Goal: Transaction & Acquisition: Purchase product/service

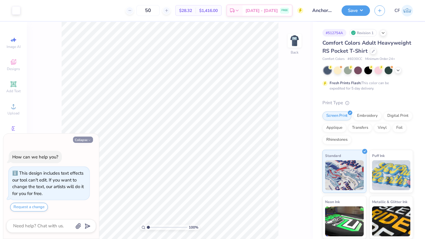
click at [85, 142] on button "Collapse" at bounding box center [83, 140] width 20 height 6
type textarea "x"
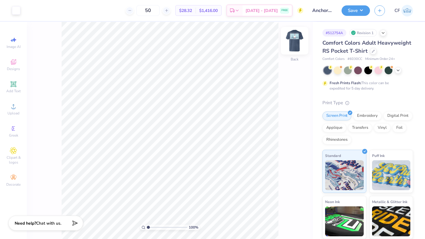
click at [293, 48] on img at bounding box center [295, 41] width 24 height 24
click at [292, 43] on img at bounding box center [295, 41] width 24 height 24
drag, startPoint x: 149, startPoint y: 228, endPoint x: 155, endPoint y: 228, distance: 5.4
type input "2.54"
click at [155, 228] on input "range" at bounding box center [167, 227] width 40 height 5
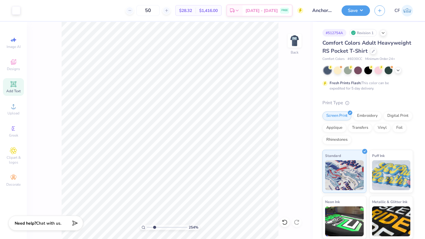
click at [16, 85] on icon at bounding box center [13, 84] width 7 height 7
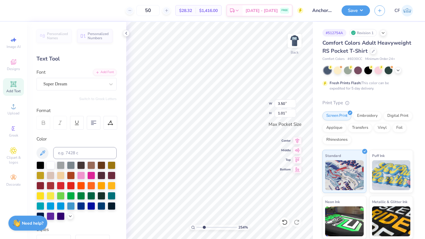
scroll to position [0, 0]
type textarea "Do Good"
click at [73, 82] on div "Super Dream" at bounding box center [74, 83] width 63 height 9
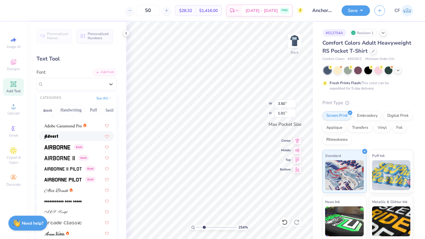
scroll to position [91, 0]
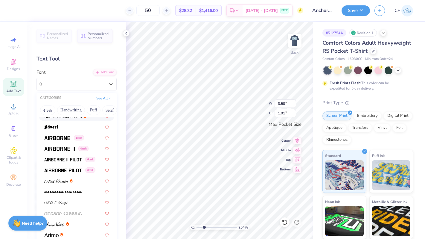
click at [72, 120] on div at bounding box center [76, 116] width 75 height 10
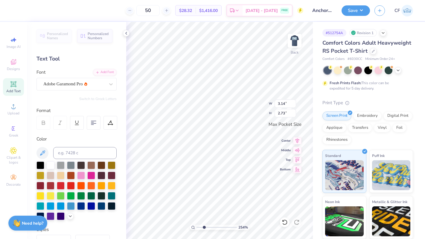
type input "1.71"
type input "1.49"
type input "1.56"
type input "1.36"
type input "1.91"
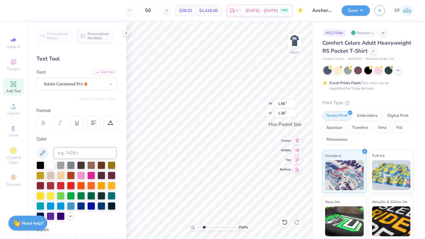
type input "1.66"
click at [296, 43] on img at bounding box center [295, 41] width 24 height 24
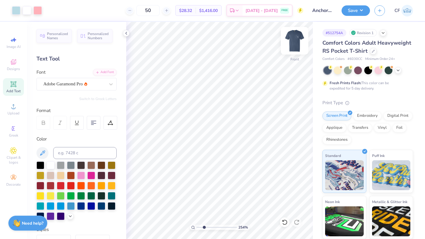
click at [296, 43] on img at bounding box center [295, 41] width 24 height 24
click at [296, 43] on img at bounding box center [295, 41] width 12 height 12
click at [294, 42] on img at bounding box center [295, 41] width 24 height 24
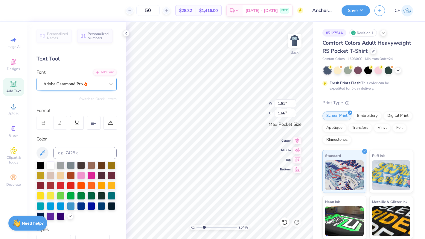
click at [72, 86] on div "Adobe Garamond Pro" at bounding box center [74, 83] width 63 height 9
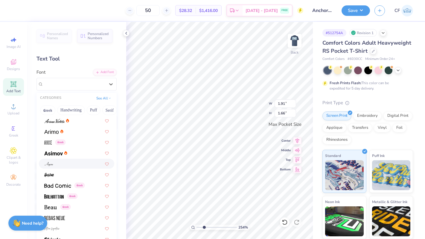
scroll to position [228, 0]
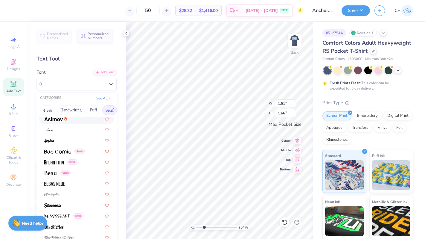
click at [112, 111] on button "Serif" at bounding box center [109, 110] width 15 height 10
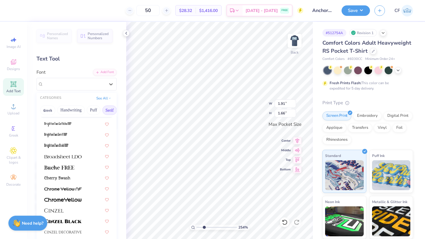
scroll to position [29, 0]
click at [78, 155] on img at bounding box center [62, 156] width 37 height 4
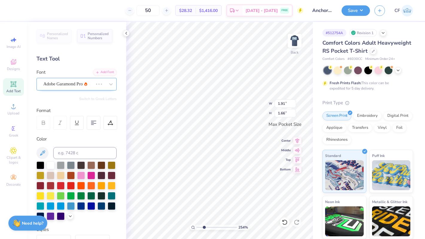
click at [65, 90] on div "Adobe Garamond Pro" at bounding box center [77, 84] width 80 height 13
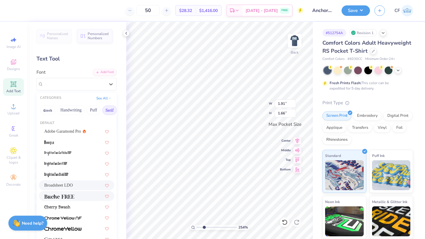
type input "2.32"
type input "1.65"
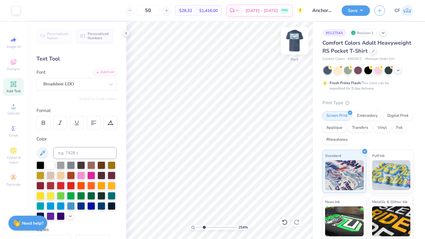
click at [303, 40] on img at bounding box center [295, 41] width 24 height 24
click at [299, 42] on img at bounding box center [295, 41] width 24 height 24
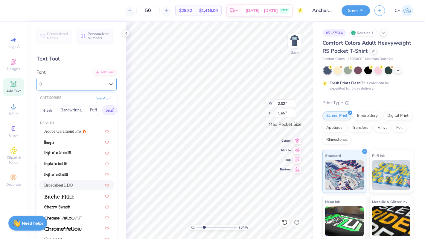
click at [86, 82] on div "Broadsheet LDO" at bounding box center [74, 83] width 63 height 9
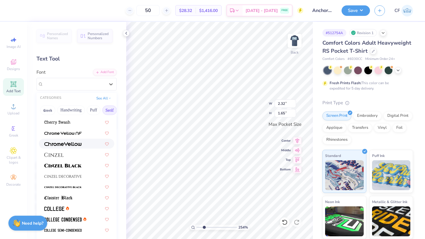
scroll to position [85, 0]
click at [75, 156] on div at bounding box center [76, 154] width 65 height 6
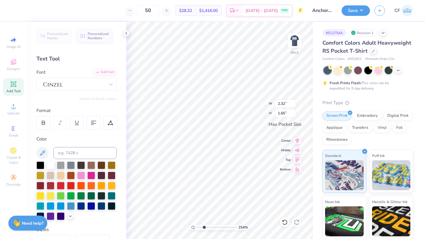
type input "2.62"
type input "1.68"
click at [297, 40] on img at bounding box center [295, 41] width 24 height 24
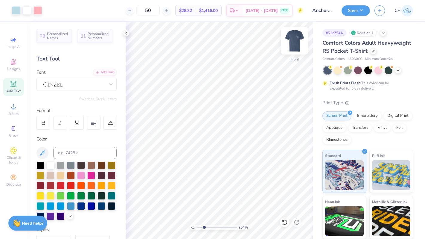
click at [297, 40] on img at bounding box center [295, 41] width 24 height 24
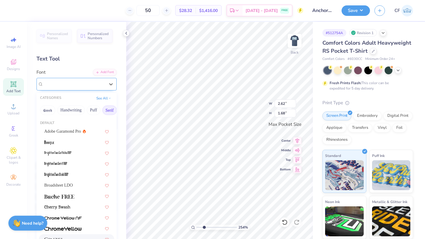
click at [80, 87] on div at bounding box center [74, 84] width 62 height 8
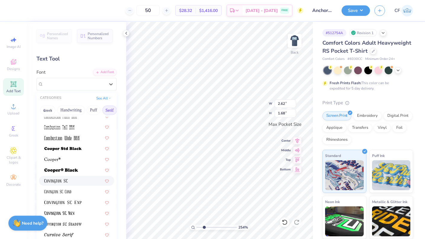
scroll to position [244, 0]
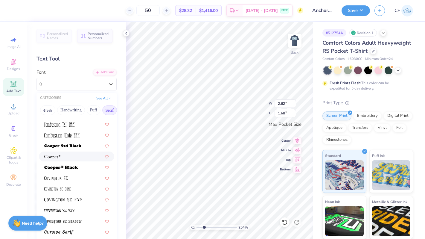
click at [73, 161] on div at bounding box center [76, 157] width 75 height 10
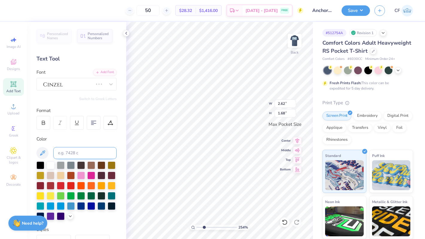
type input "2.03"
type input "1.69"
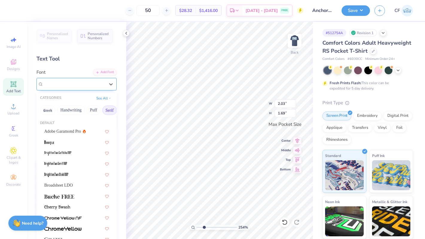
click at [66, 86] on div at bounding box center [74, 83] width 63 height 9
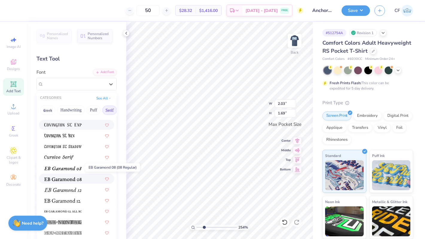
scroll to position [318, 0]
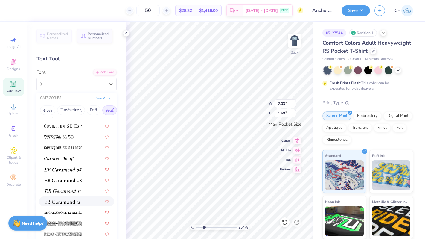
click at [67, 201] on img at bounding box center [62, 202] width 36 height 4
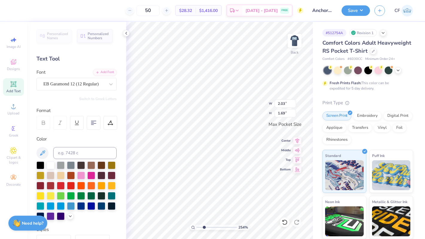
type input "1.93"
type input "1.65"
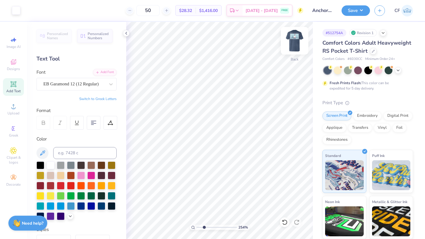
click at [300, 38] on img at bounding box center [295, 41] width 24 height 24
click at [293, 40] on img at bounding box center [295, 41] width 24 height 24
click at [296, 42] on img at bounding box center [295, 41] width 24 height 24
click at [296, 46] on img at bounding box center [295, 41] width 24 height 24
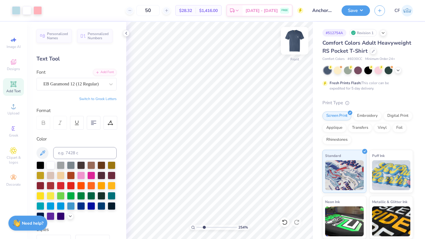
click at [296, 46] on img at bounding box center [295, 41] width 24 height 24
click at [286, 221] on icon at bounding box center [284, 221] width 5 height 5
click at [294, 43] on img at bounding box center [295, 41] width 24 height 24
drag, startPoint x: 204, startPoint y: 227, endPoint x: 209, endPoint y: 227, distance: 4.8
click at [209, 227] on input "range" at bounding box center [217, 227] width 40 height 5
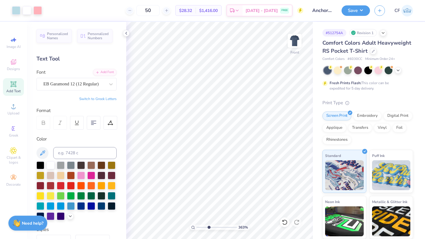
click at [117, 175] on div "Art colors 50 $28.32 Per Item $1,416.00 Total Est. Delivery Sep 9 - 12 FREE Des…" at bounding box center [212, 119] width 425 height 239
drag, startPoint x: 209, startPoint y: 227, endPoint x: 225, endPoint y: 228, distance: 16.2
click at [225, 228] on input "range" at bounding box center [217, 227] width 40 height 5
drag, startPoint x: 226, startPoint y: 226, endPoint x: 289, endPoint y: 221, distance: 63.1
click at [235, 225] on input "range" at bounding box center [216, 227] width 38 height 5
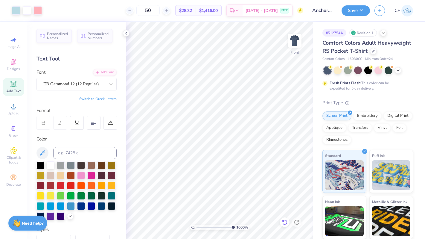
click at [286, 218] on div at bounding box center [285, 222] width 10 height 10
click at [286, 219] on icon at bounding box center [285, 222] width 6 height 6
click at [286, 220] on icon at bounding box center [285, 222] width 6 height 6
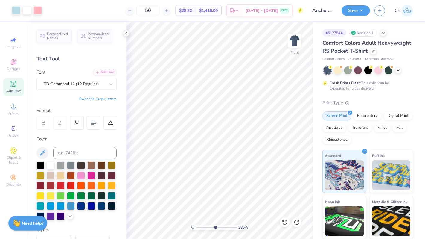
drag, startPoint x: 231, startPoint y: 228, endPoint x: 215, endPoint y: 227, distance: 15.9
click at [215, 227] on input "range" at bounding box center [217, 227] width 40 height 5
drag, startPoint x: 214, startPoint y: 228, endPoint x: 201, endPoint y: 228, distance: 13.8
click at [201, 228] on input "range" at bounding box center [217, 227] width 40 height 5
drag, startPoint x: 201, startPoint y: 227, endPoint x: 210, endPoint y: 228, distance: 9.7
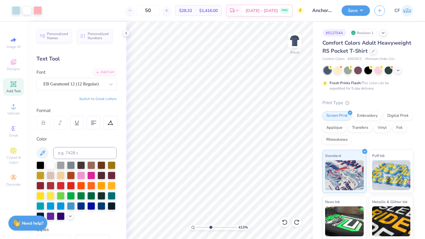
click at [210, 228] on input "range" at bounding box center [217, 227] width 40 height 5
click at [124, 34] on icon at bounding box center [126, 33] width 5 height 5
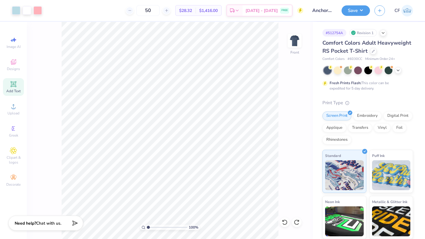
drag, startPoint x: 161, startPoint y: 227, endPoint x: 144, endPoint y: 226, distance: 17.1
click at [147, 226] on input "range" at bounding box center [167, 227] width 40 height 5
click at [297, 42] on img at bounding box center [295, 41] width 24 height 24
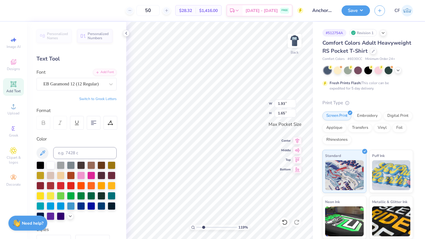
drag, startPoint x: 198, startPoint y: 228, endPoint x: 204, endPoint y: 228, distance: 5.4
type input "2.35"
click at [204, 228] on input "range" at bounding box center [217, 227] width 40 height 5
type input "1.96"
type input "1.67"
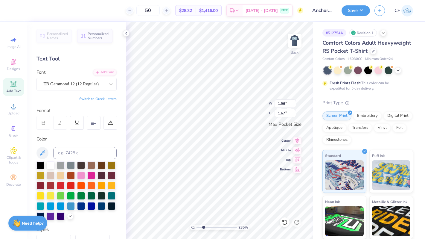
type input "1.81"
type input "1.55"
type textarea "DO GOOD"
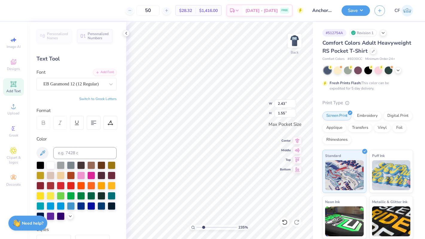
type input "1.85"
type input "1.18"
type input "2.03"
type input "1.29"
click at [296, 38] on img at bounding box center [295, 41] width 24 height 24
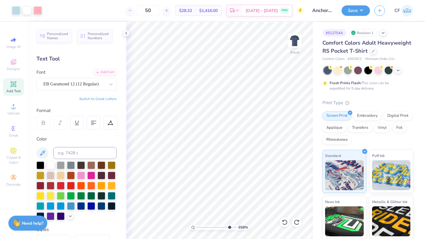
drag, startPoint x: 204, startPoint y: 227, endPoint x: 229, endPoint y: 226, distance: 24.9
click at [229, 226] on input "range" at bounding box center [217, 227] width 40 height 5
drag, startPoint x: 231, startPoint y: 227, endPoint x: 199, endPoint y: 225, distance: 31.2
type input "1.27"
click at [199, 225] on input "range" at bounding box center [217, 227] width 40 height 5
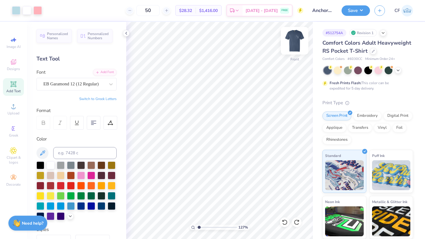
click at [301, 38] on img at bounding box center [295, 41] width 24 height 24
click at [301, 44] on img at bounding box center [295, 41] width 24 height 24
click at [299, 38] on img at bounding box center [295, 41] width 24 height 24
click at [299, 37] on img at bounding box center [295, 41] width 12 height 12
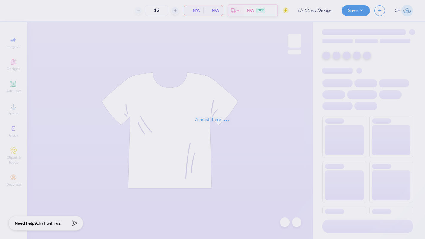
type input "Anchor Splash"
type input "50"
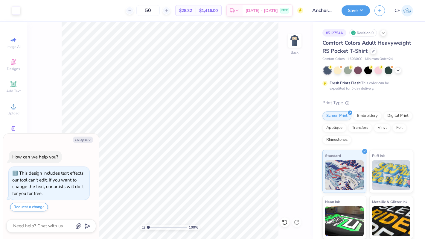
type textarea "x"
click at [283, 107] on input "2.27" at bounding box center [286, 103] width 22 height 8
click at [281, 103] on input "2.27" at bounding box center [286, 103] width 22 height 8
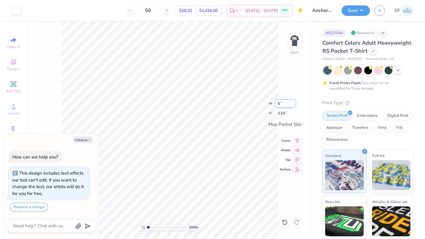
type input "5"
type textarea "x"
type input "3.13"
type input "3.50"
click at [298, 138] on icon at bounding box center [298, 139] width 4 height 5
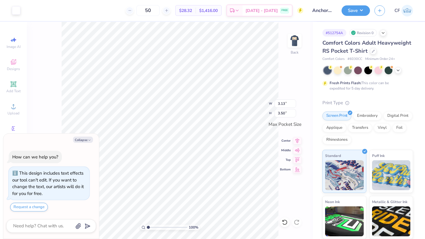
click at [298, 154] on div "100 % Back W 3.13 3.13 " H 3.50 3.50 " Max Pocket Size Center Middle Top Bottom" at bounding box center [170, 130] width 286 height 217
click at [298, 142] on icon at bounding box center [297, 139] width 8 height 7
click at [298, 149] on icon at bounding box center [297, 150] width 5 height 4
click at [80, 139] on button "Collapse" at bounding box center [83, 140] width 20 height 6
type textarea "x"
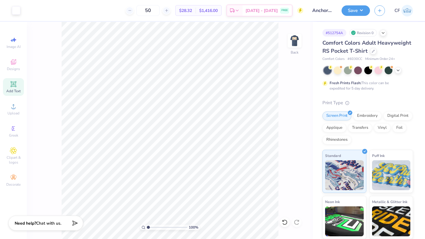
click at [16, 91] on span "Add Text" at bounding box center [13, 91] width 14 height 5
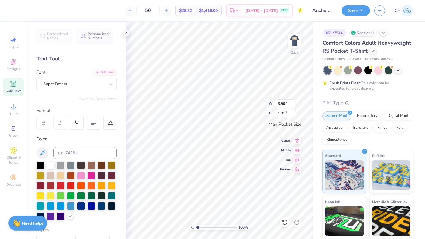
type textarea "DG"
click at [71, 85] on div "Super Dream" at bounding box center [74, 83] width 63 height 9
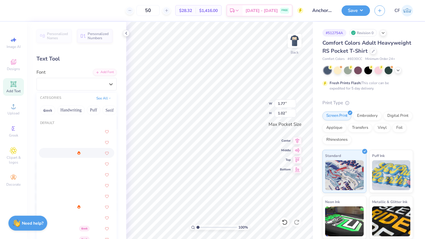
scroll to position [11, 0]
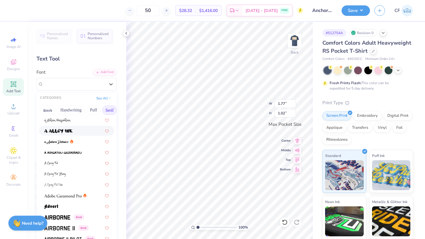
click at [110, 108] on button "Serif" at bounding box center [109, 110] width 15 height 10
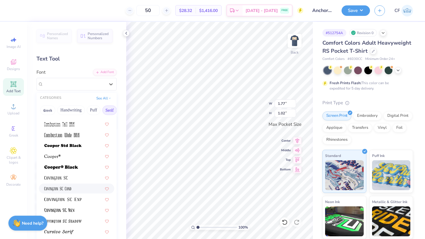
scroll to position [250, 0]
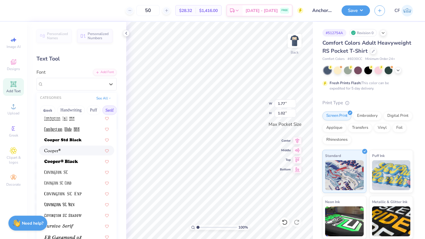
click at [71, 152] on div at bounding box center [76, 150] width 65 height 6
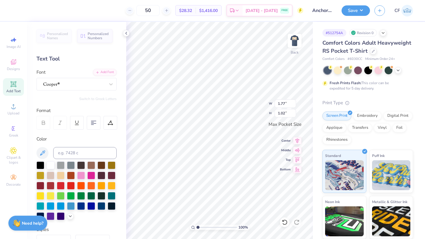
type input "2.22"
type input "1.08"
type textarea "D G"
click at [283, 102] on input "3.21" at bounding box center [286, 103] width 22 height 8
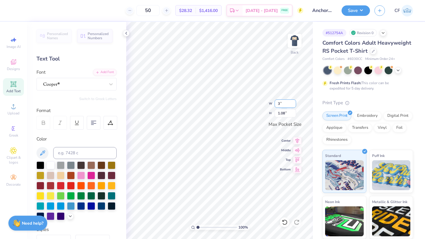
type input "3.00"
type input "1.01"
type input "3"
type input "2.00"
type input "0.67"
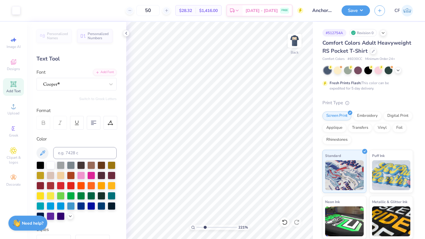
drag, startPoint x: 199, startPoint y: 228, endPoint x: 205, endPoint y: 228, distance: 5.7
type input "2.73"
click at [205, 228] on input "range" at bounding box center [217, 227] width 40 height 5
type input "1.58"
type input "0.53"
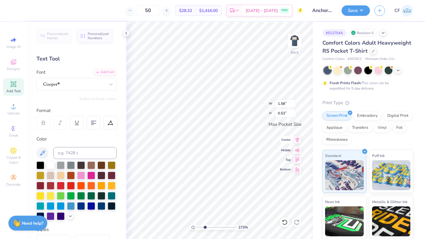
click at [300, 139] on icon at bounding box center [297, 139] width 8 height 7
click at [300, 151] on icon at bounding box center [297, 149] width 8 height 7
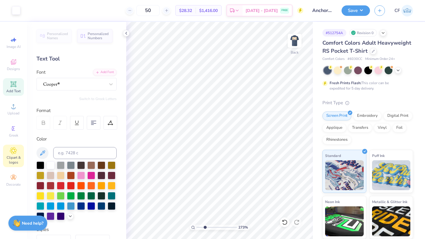
click at [12, 155] on div "Clipart & logos" at bounding box center [13, 156] width 21 height 22
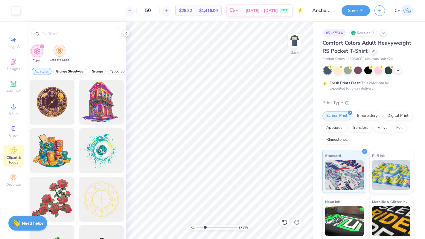
click at [62, 54] on img "filter for School's Logo" at bounding box center [59, 50] width 7 height 7
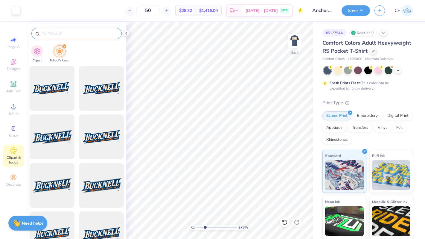
click at [77, 35] on input "text" at bounding box center [79, 34] width 77 height 6
type input "DELTA GAMMA"
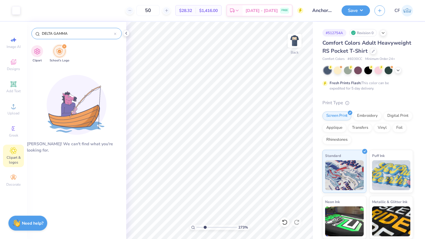
click at [69, 33] on input "DELTA GAMMA" at bounding box center [77, 34] width 73 height 6
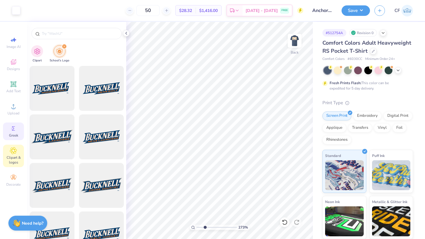
click at [17, 129] on div "Greek" at bounding box center [13, 131] width 21 height 18
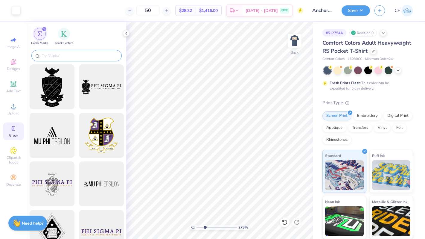
click at [62, 57] on input "text" at bounding box center [79, 56] width 77 height 6
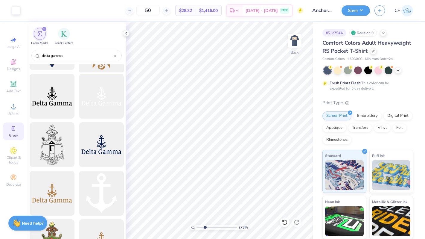
scroll to position [88, 0]
type input "delta gamma"
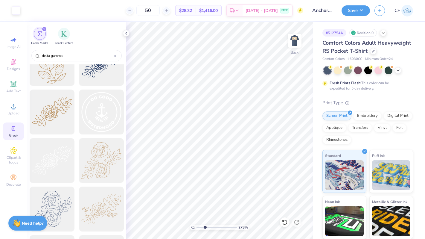
scroll to position [1935, 0]
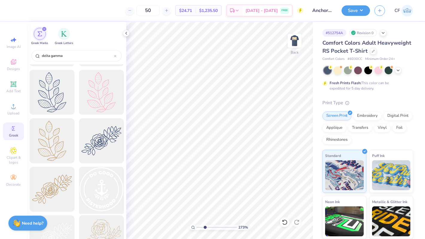
click at [110, 184] on div at bounding box center [101, 189] width 49 height 49
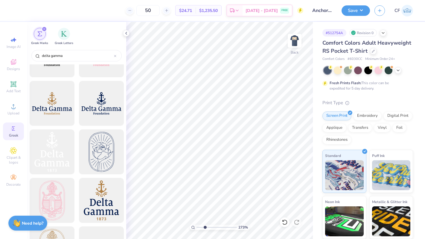
scroll to position [1189, 0]
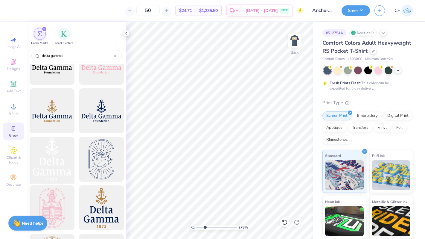
click at [52, 164] on div at bounding box center [51, 159] width 49 height 49
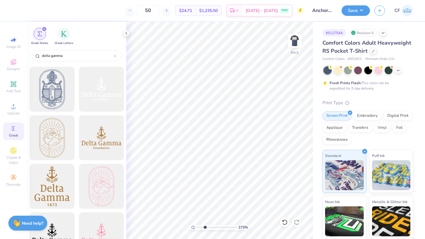
scroll to position [997, 0]
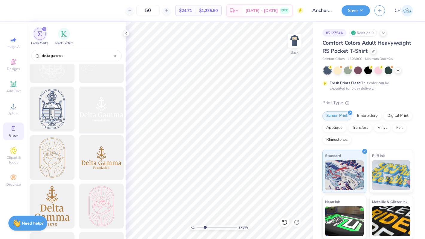
click at [106, 116] on div at bounding box center [101, 108] width 49 height 49
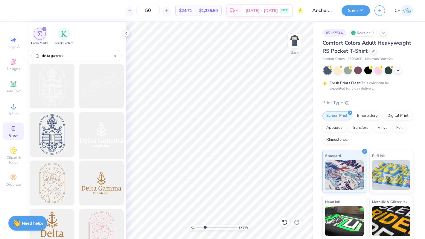
scroll to position [944, 0]
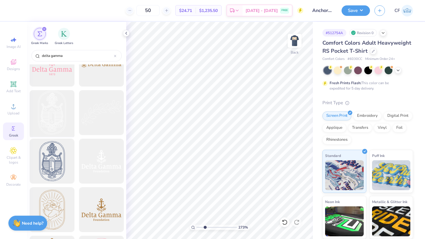
click at [47, 114] on div at bounding box center [51, 112] width 49 height 49
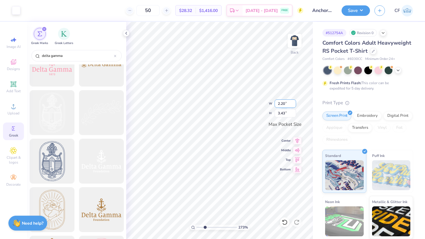
click at [288, 102] on input "2.20" at bounding box center [286, 103] width 22 height 8
click at [281, 102] on input "2.20" at bounding box center [286, 103] width 22 height 8
click at [281, 106] on input "2.20" at bounding box center [286, 103] width 22 height 8
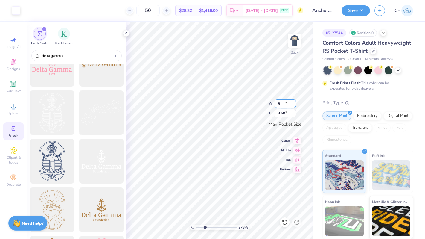
type input "2.25"
type input "3.50"
click at [295, 144] on div "273 % Back W 2.25 2.25 " H 3.50 3.50 " Max Pocket Size Center Middle Top Bottom" at bounding box center [219, 130] width 187 height 217
click at [294, 140] on icon at bounding box center [297, 139] width 8 height 7
click at [296, 148] on icon at bounding box center [297, 149] width 8 height 7
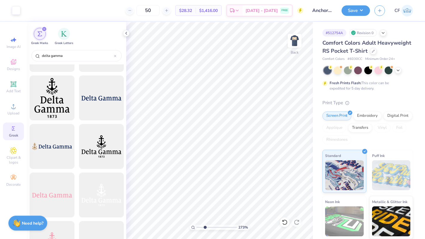
scroll to position [764, 0]
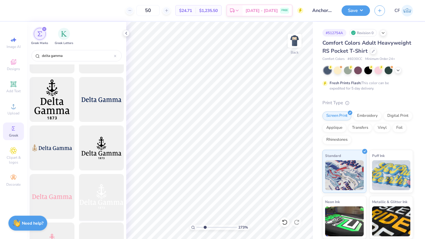
click at [107, 188] on div at bounding box center [101, 196] width 49 height 49
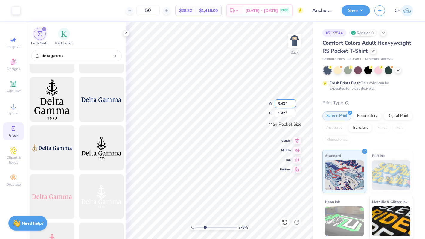
click at [278, 105] on input "3.43" at bounding box center [286, 103] width 22 height 8
type input "3.50"
type input "1.96"
click at [299, 142] on icon at bounding box center [297, 139] width 8 height 7
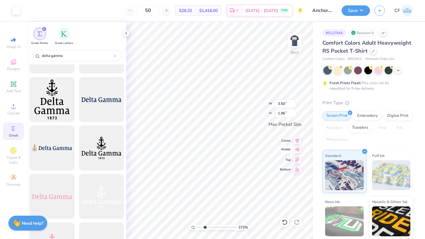
click at [299, 148] on icon at bounding box center [297, 149] width 8 height 7
click at [299, 160] on icon at bounding box center [297, 158] width 8 height 7
click at [300, 169] on icon at bounding box center [297, 168] width 8 height 7
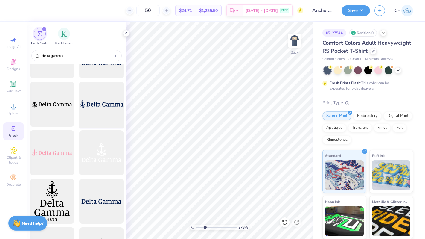
scroll to position [661, 0]
click at [104, 152] on div at bounding box center [101, 153] width 49 height 49
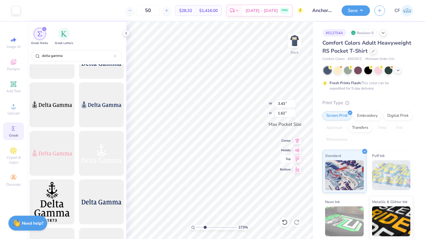
click at [297, 158] on icon at bounding box center [297, 159] width 5 height 4
click at [287, 105] on input "3.43" at bounding box center [286, 103] width 22 height 8
type input "3.50"
type input "1.65"
click at [297, 140] on icon at bounding box center [297, 139] width 8 height 7
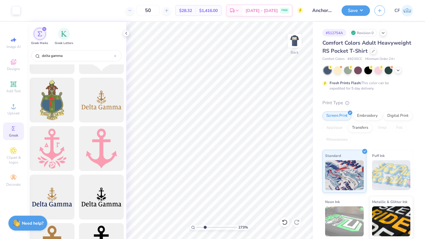
scroll to position [232, 0]
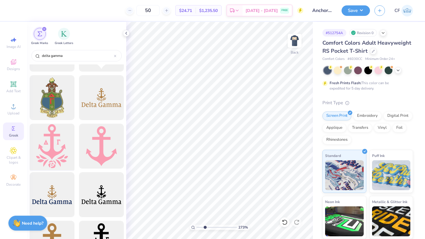
click at [53, 153] on div at bounding box center [51, 146] width 49 height 49
click at [12, 103] on icon at bounding box center [13, 106] width 7 height 7
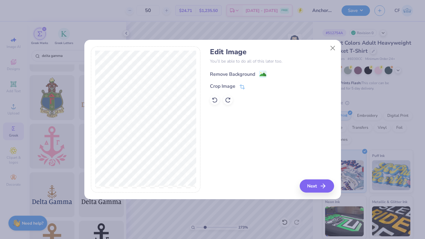
click at [242, 72] on div "Remove Background" at bounding box center [232, 74] width 45 height 7
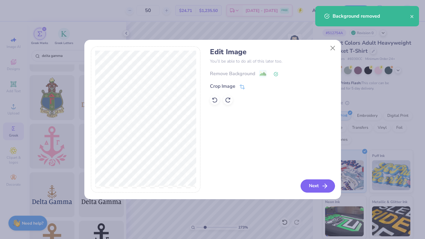
click at [325, 184] on polyline "button" at bounding box center [326, 186] width 2 height 4
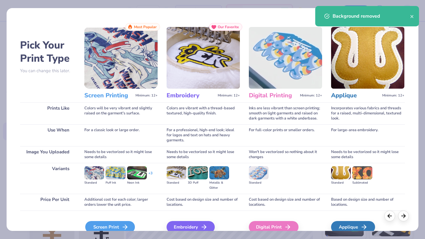
click at [124, 228] on icon at bounding box center [125, 226] width 7 height 7
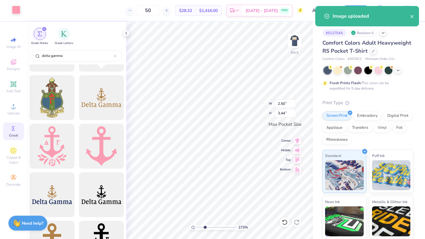
click at [15, 9] on div at bounding box center [16, 10] width 8 height 8
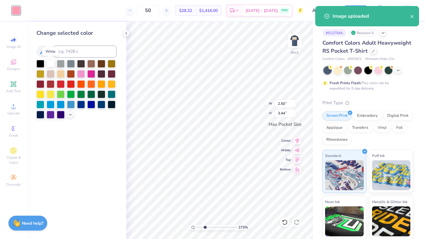
click at [52, 63] on div at bounding box center [51, 63] width 8 height 8
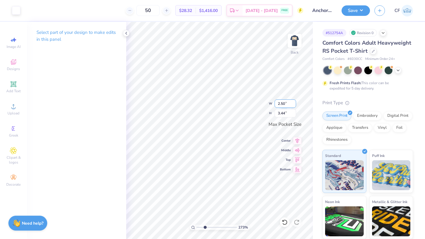
click at [282, 105] on input "2.50" at bounding box center [286, 103] width 22 height 8
type input "2.00"
type input "2.75"
click at [300, 139] on icon at bounding box center [297, 139] width 8 height 7
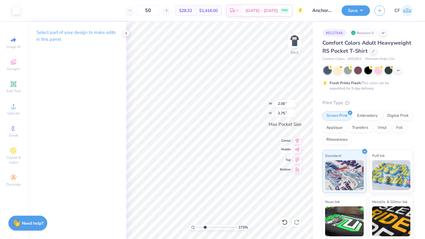
click at [299, 150] on icon at bounding box center [297, 149] width 8 height 7
drag, startPoint x: 205, startPoint y: 229, endPoint x: 190, endPoint y: 222, distance: 15.9
type input "1"
click at [197, 225] on input "range" at bounding box center [217, 227] width 40 height 5
type input "2.24"
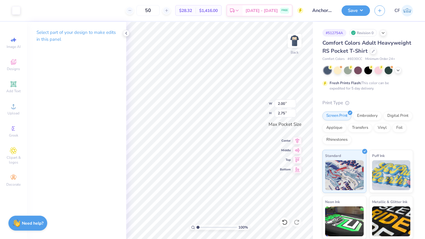
type input "3.08"
click at [280, 102] on input "2.24" at bounding box center [286, 103] width 22 height 8
type input "2.55"
type input "3.50"
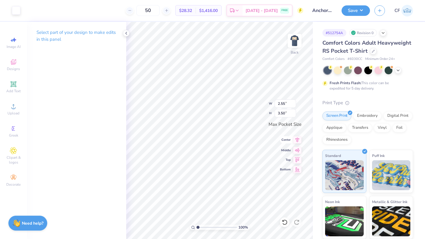
click at [300, 140] on icon at bounding box center [297, 139] width 8 height 7
click at [299, 148] on icon at bounding box center [297, 150] width 5 height 4
click at [13, 66] on div "Designs" at bounding box center [13, 65] width 21 height 18
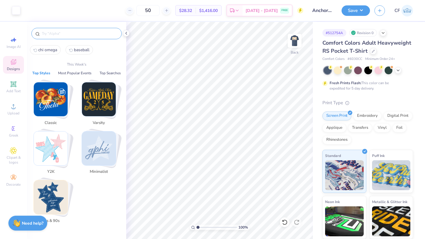
click at [60, 34] on input "text" at bounding box center [79, 34] width 77 height 6
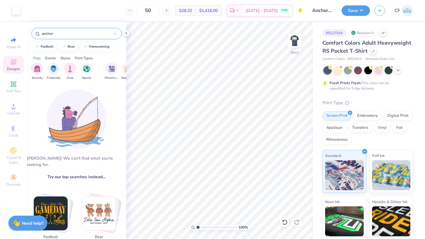
type input "anchor"
click at [71, 38] on div "anchor" at bounding box center [76, 33] width 90 height 11
click at [71, 35] on input "anchor" at bounding box center [77, 34] width 73 height 6
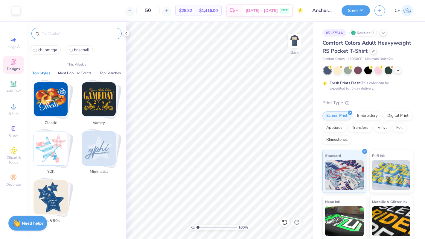
paste input "anchor"
type input "anchor"
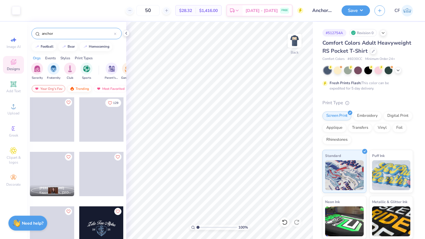
click at [78, 89] on div "Trending" at bounding box center [79, 88] width 25 height 7
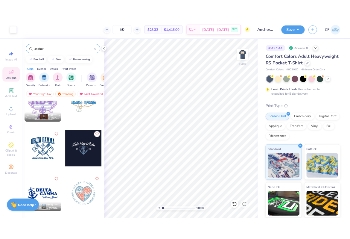
scroll to position [75, 0]
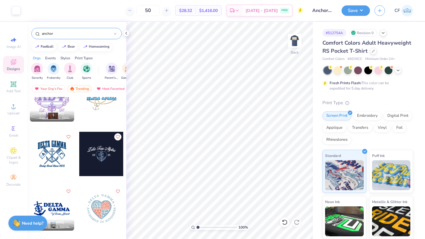
click at [55, 158] on div at bounding box center [52, 154] width 44 height 44
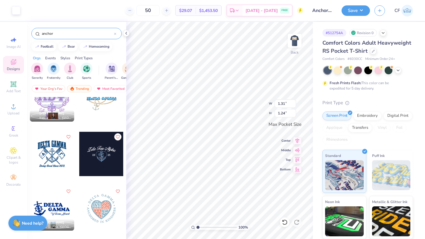
type input "1.31"
type input "1.24"
type input "2.55"
type input "3.50"
type input "3.46"
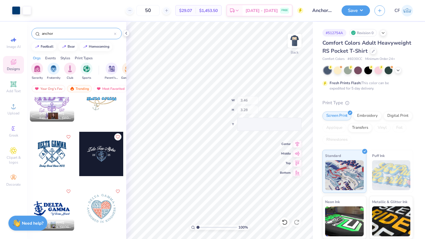
type input "3.28"
drag, startPoint x: 199, startPoint y: 228, endPoint x: 211, endPoint y: 228, distance: 11.7
type input "4.18"
click at [211, 228] on input "range" at bounding box center [217, 227] width 40 height 5
click at [17, 12] on div at bounding box center [16, 10] width 8 height 8
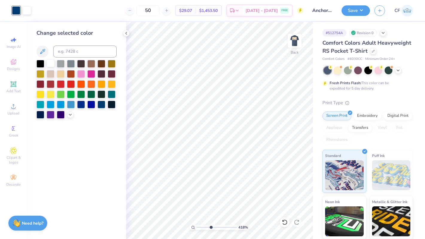
click at [51, 64] on div at bounding box center [51, 63] width 8 height 8
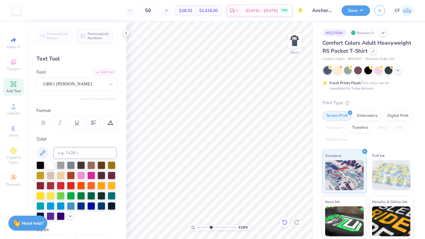
click at [286, 225] on div at bounding box center [285, 222] width 10 height 10
click at [286, 225] on icon at bounding box center [285, 222] width 6 height 6
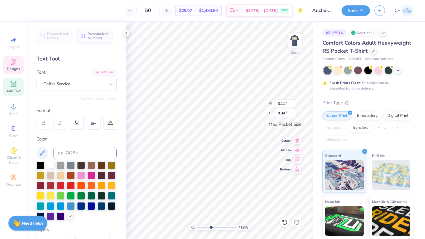
click at [53, 163] on div at bounding box center [51, 165] width 8 height 8
type input "3.46"
type input "1.07"
click at [52, 165] on div at bounding box center [51, 165] width 8 height 8
type input "3.43"
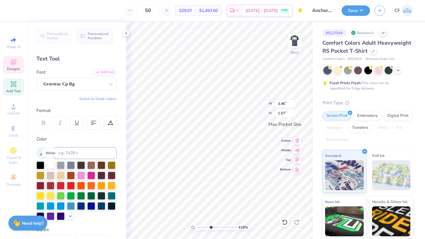
type input "1.06"
click at [14, 10] on div at bounding box center [16, 10] width 8 height 8
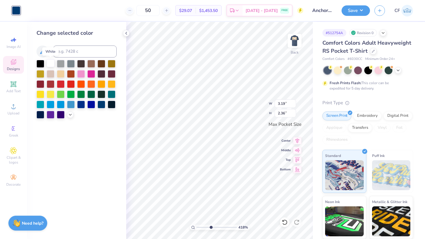
click at [52, 62] on div at bounding box center [51, 63] width 8 height 8
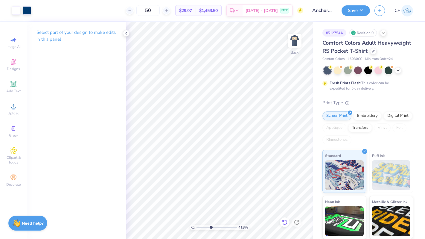
click at [284, 222] on icon at bounding box center [285, 222] width 6 height 6
drag, startPoint x: 211, startPoint y: 227, endPoint x: 204, endPoint y: 227, distance: 7.2
type input "2.36"
click at [204, 227] on input "range" at bounding box center [217, 227] width 40 height 5
click at [292, 45] on img at bounding box center [295, 41] width 24 height 24
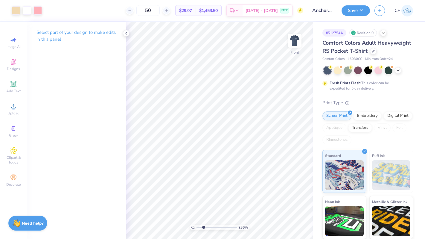
click at [292, 45] on img at bounding box center [295, 41] width 12 height 12
click at [28, 10] on div at bounding box center [27, 10] width 8 height 8
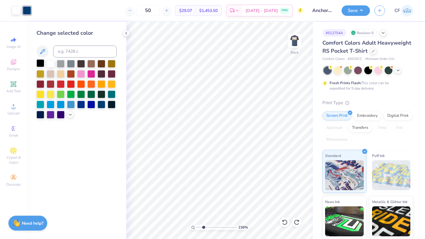
click at [40, 62] on div at bounding box center [41, 63] width 8 height 8
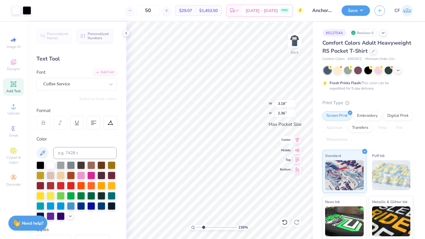
click at [299, 140] on icon at bounding box center [297, 139] width 8 height 7
click at [280, 103] on input "3.19" at bounding box center [286, 103] width 22 height 8
type input "3.50"
type input "2.59"
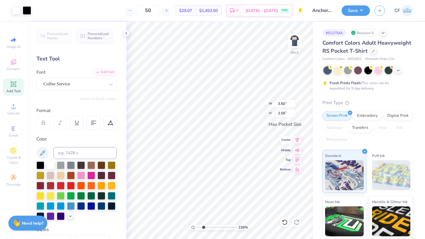
click at [299, 139] on icon at bounding box center [298, 139] width 4 height 5
click at [299, 149] on icon at bounding box center [297, 150] width 5 height 4
click at [294, 42] on img at bounding box center [295, 41] width 24 height 24
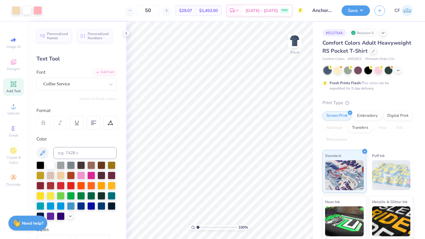
drag, startPoint x: 204, startPoint y: 226, endPoint x: 196, endPoint y: 225, distance: 7.6
type input "1"
click at [197, 225] on input "range" at bounding box center [217, 227] width 40 height 5
click at [291, 42] on img at bounding box center [295, 41] width 24 height 24
click at [27, 9] on div at bounding box center [27, 10] width 8 height 8
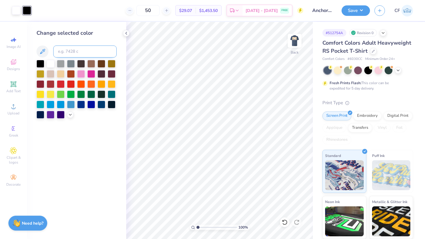
click at [73, 52] on input at bounding box center [84, 52] width 63 height 12
type input "176"
click at [293, 39] on img at bounding box center [295, 41] width 24 height 24
click at [293, 37] on img at bounding box center [295, 41] width 12 height 12
drag, startPoint x: 198, startPoint y: 227, endPoint x: 202, endPoint y: 227, distance: 3.3
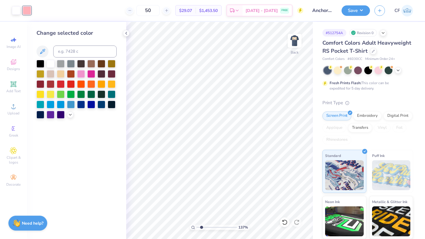
click at [202, 227] on input "range" at bounding box center [217, 227] width 40 height 5
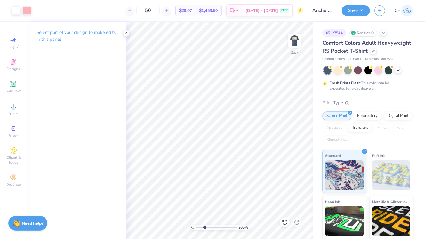
type input "2.65"
click at [205, 227] on input "range" at bounding box center [217, 227] width 40 height 5
click at [295, 47] on img at bounding box center [295, 41] width 24 height 24
click at [296, 40] on img at bounding box center [295, 41] width 24 height 24
click at [28, 11] on div at bounding box center [27, 10] width 8 height 8
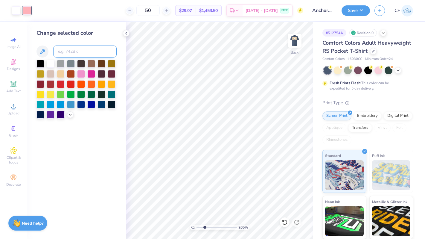
click at [76, 52] on input at bounding box center [84, 52] width 63 height 12
type input "7506"
click at [65, 47] on input at bounding box center [84, 52] width 63 height 12
type input "176"
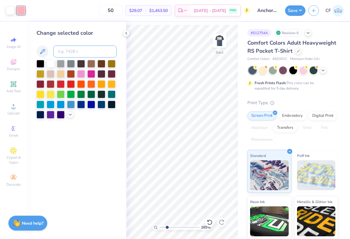
type input "1"
click at [14, 63] on icon at bounding box center [13, 63] width 5 height 4
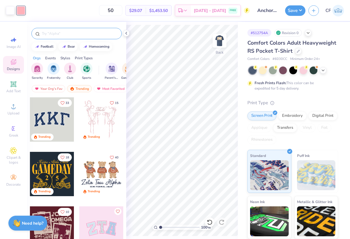
click at [68, 32] on input "text" at bounding box center [79, 34] width 77 height 6
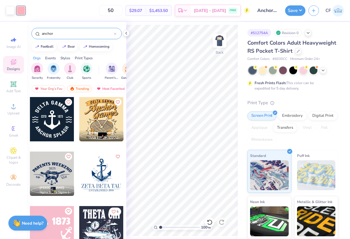
scroll to position [599, 0]
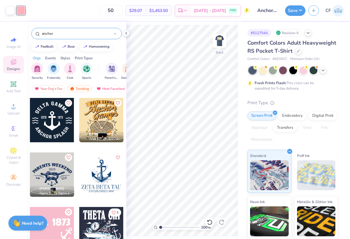
type input "anchor"
click at [211, 221] on icon at bounding box center [210, 222] width 6 height 6
click at [220, 41] on img at bounding box center [220, 41] width 24 height 24
click at [220, 43] on img at bounding box center [220, 41] width 24 height 24
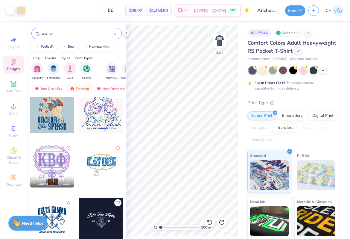
scroll to position [0, 0]
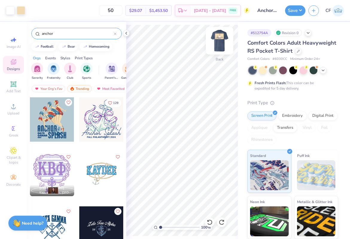
click at [219, 45] on img at bounding box center [220, 41] width 24 height 24
click at [128, 33] on icon at bounding box center [126, 33] width 5 height 5
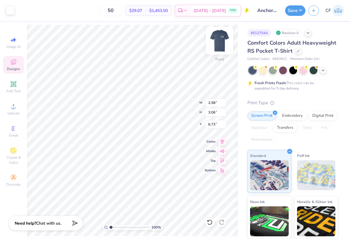
type input "2.58"
type input "3.06"
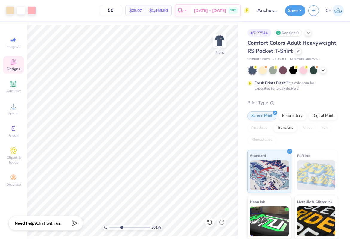
drag, startPoint x: 110, startPoint y: 228, endPoint x: 122, endPoint y: 230, distance: 12.1
type input "3.66"
click at [122, 230] on input "range" at bounding box center [130, 227] width 40 height 5
type input "2.61"
type input "3.09"
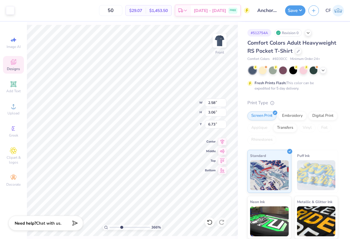
type input "6.70"
click at [209, 218] on div at bounding box center [210, 222] width 10 height 10
type input "2.58"
type input "3.06"
type input "6.73"
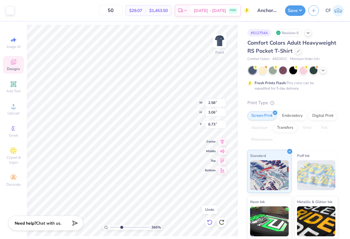
click at [209, 222] on icon at bounding box center [210, 222] width 6 height 6
click at [209, 225] on icon at bounding box center [210, 222] width 6 height 6
drag, startPoint x: 121, startPoint y: 226, endPoint x: 102, endPoint y: 225, distance: 18.6
type input "1"
click at [110, 225] on input "range" at bounding box center [130, 227] width 40 height 5
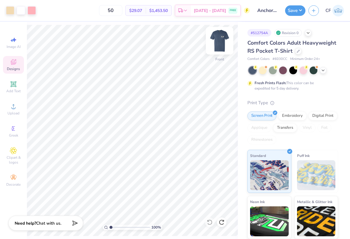
click at [216, 37] on img at bounding box center [220, 41] width 24 height 24
